Goal: Task Accomplishment & Management: Complete application form

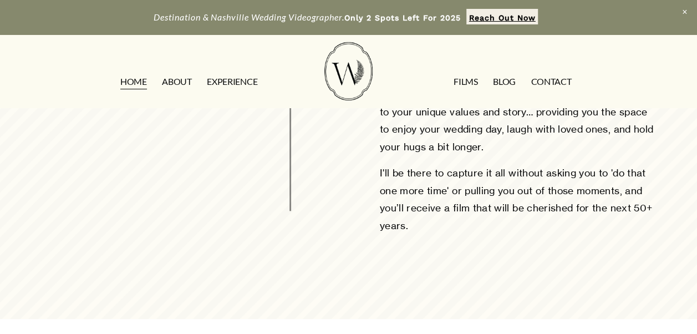
scroll to position [704, 0]
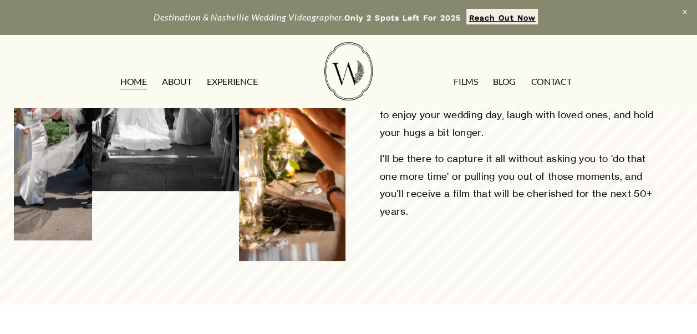
click at [457, 86] on link "FILMS" at bounding box center [465, 82] width 24 height 18
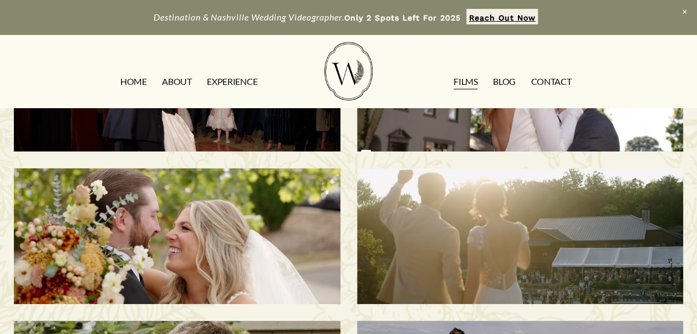
scroll to position [270, 0]
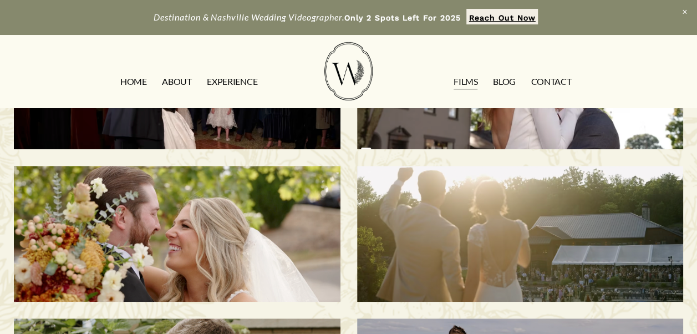
click at [249, 247] on h3 "Melissa & Taylor | Nashville, TN" at bounding box center [177, 233] width 280 height 120
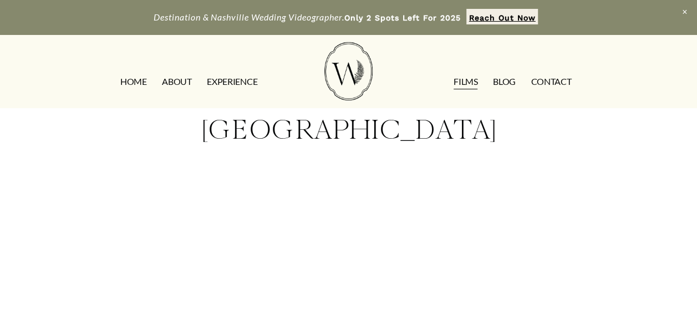
scroll to position [127, 0]
click at [177, 85] on link "ABOUT" at bounding box center [176, 82] width 29 height 18
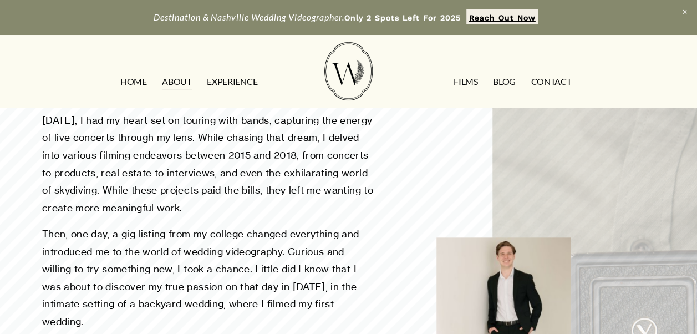
scroll to position [407, 0]
click at [135, 79] on link "HOME" at bounding box center [133, 82] width 27 height 18
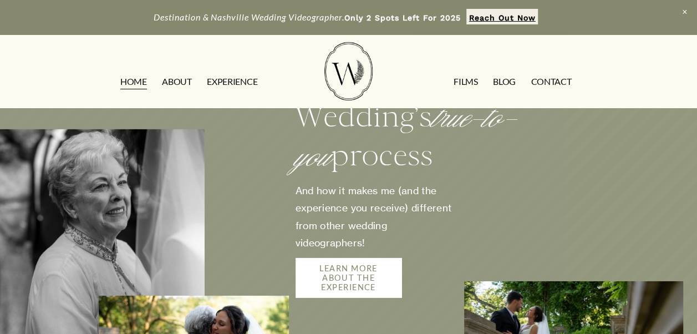
scroll to position [1659, 0]
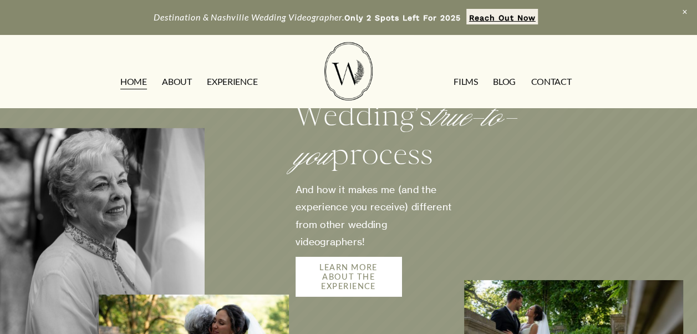
click at [334, 257] on link "LEARN MORE ABOUT THE EXPERIENCE" at bounding box center [348, 276] width 106 height 39
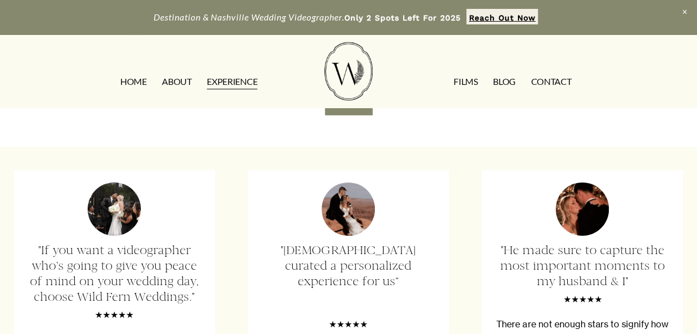
scroll to position [1692, 0]
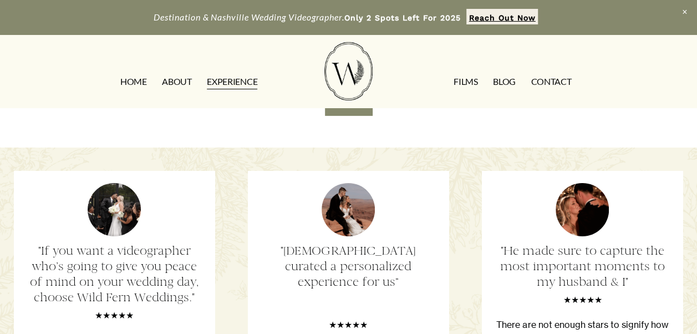
click at [350, 115] on link "YES!" at bounding box center [348, 105] width 47 height 21
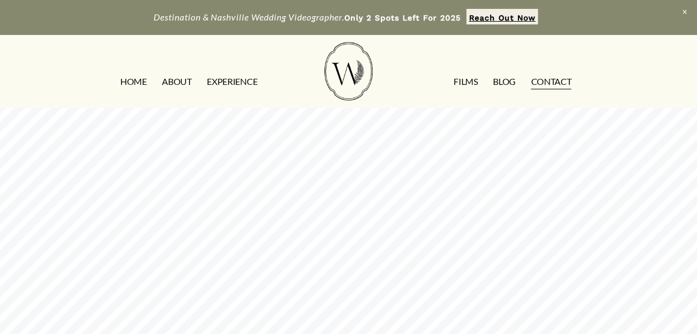
scroll to position [477, 0]
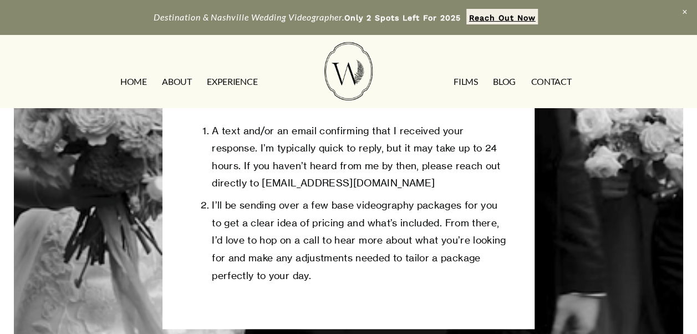
scroll to position [447, 0]
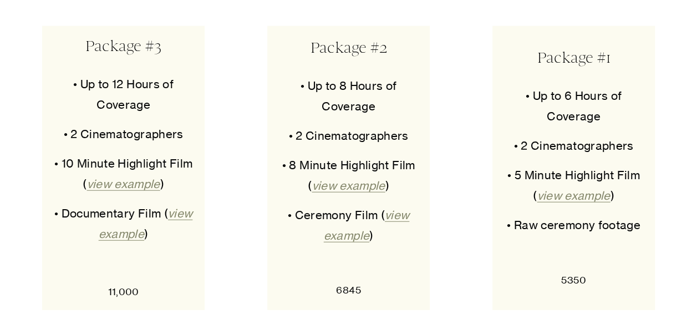
scroll to position [5480, 0]
click at [552, 189] on em "view example" at bounding box center [573, 196] width 73 height 14
